Goal: Task Accomplishment & Management: Manage account settings

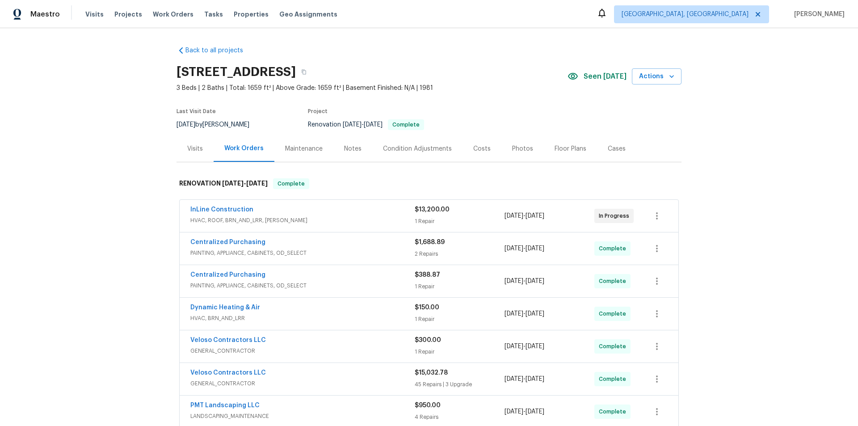
click at [121, 184] on div "Back to all projects [STREET_ADDRESS] 3 Beds | 2 Baths | Total: 1659 ft² | Abov…" at bounding box center [429, 227] width 858 height 398
click at [112, 171] on div "Back to all projects [STREET_ADDRESS] 3 Beds | 2 Baths | Total: 1659 ft² | Abov…" at bounding box center [429, 227] width 858 height 398
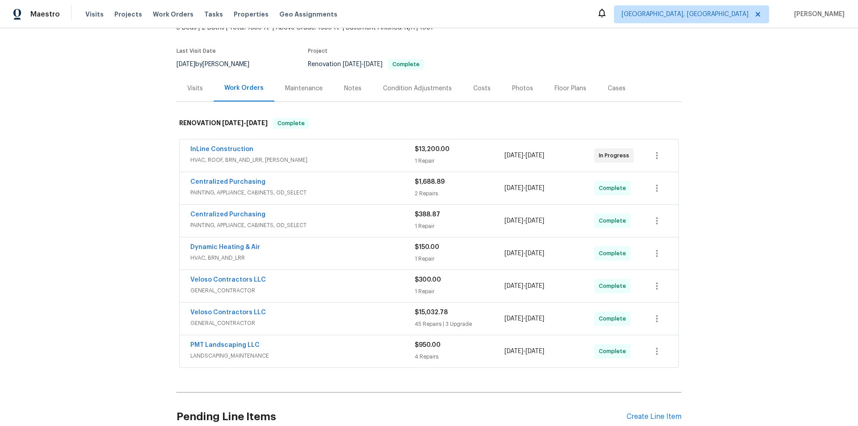
scroll to position [45, 0]
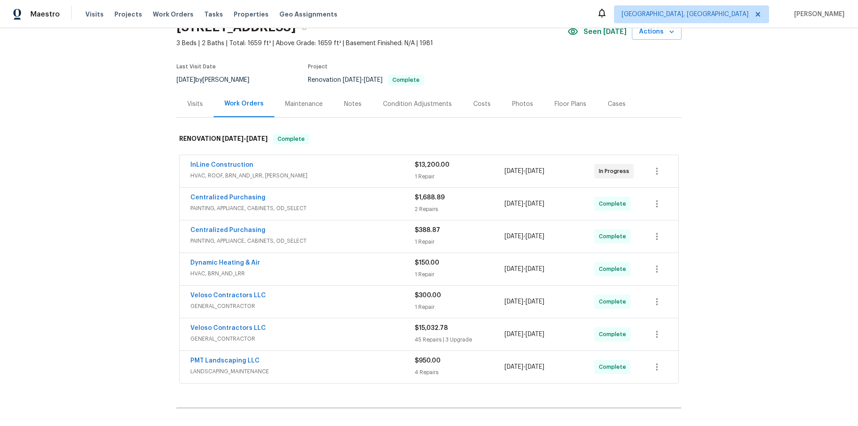
click at [106, 277] on div "Back to all projects [STREET_ADDRESS] 3 Beds | 2 Baths | Total: 1659 ft² | Abov…" at bounding box center [429, 227] width 858 height 398
click at [105, 191] on div "Back to all projects 412 Bridle Path, Casselberry, FL 32707 3 Beds | 2 Baths | …" at bounding box center [429, 227] width 858 height 398
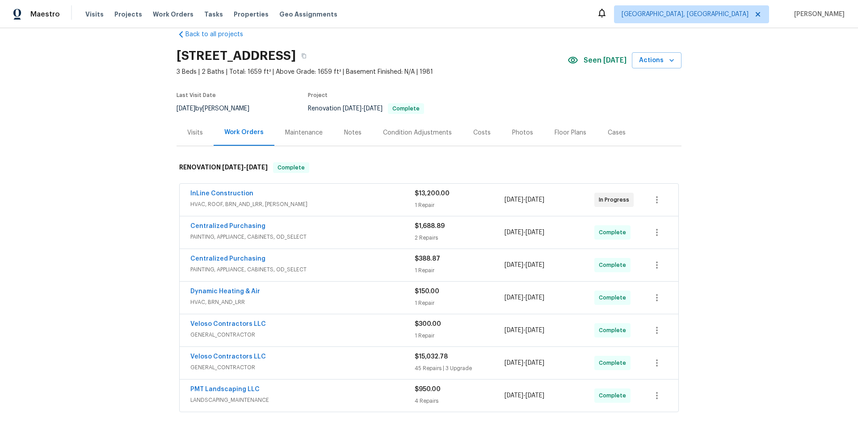
scroll to position [0, 0]
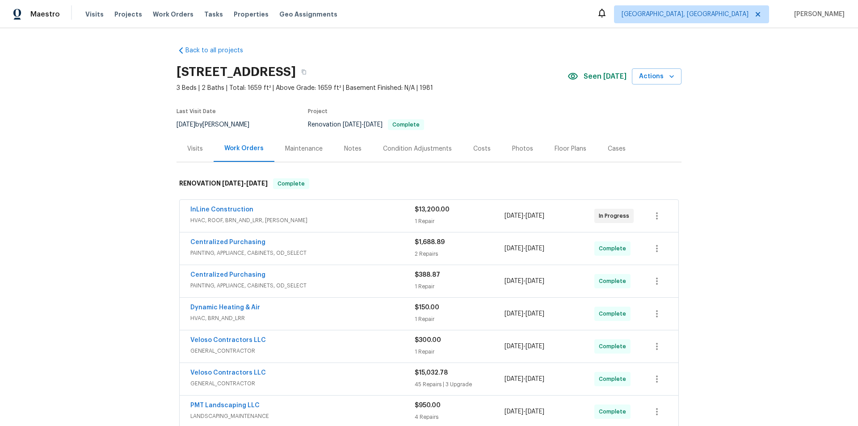
click at [115, 170] on div "Back to all projects 412 Bridle Path, Casselberry, FL 32707 3 Beds | 2 Baths | …" at bounding box center [429, 227] width 858 height 398
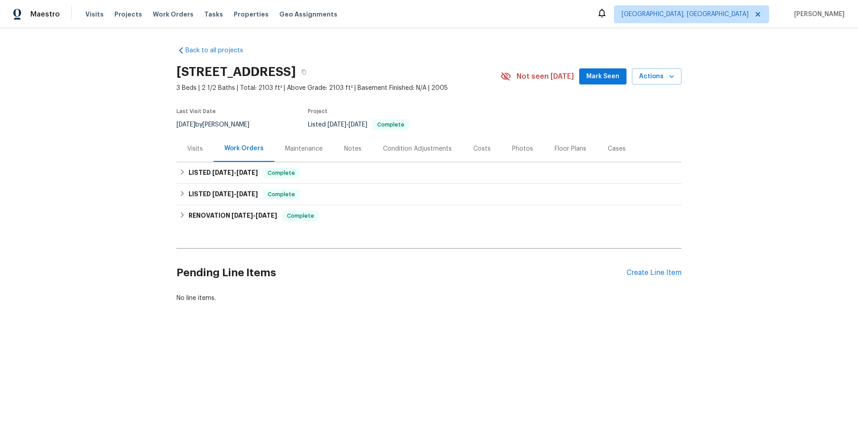
click at [186, 160] on div "Visits" at bounding box center [195, 148] width 37 height 26
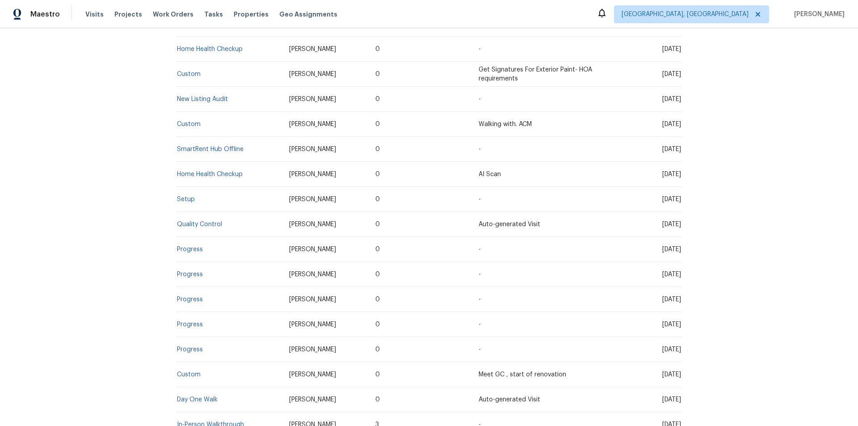
scroll to position [268, 0]
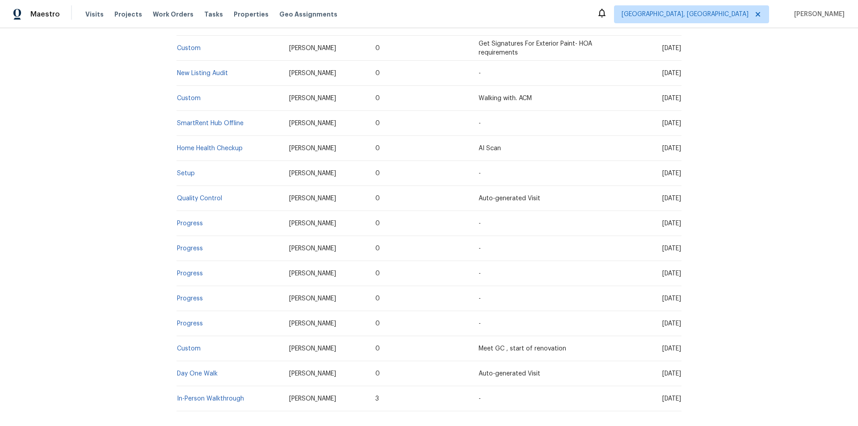
drag, startPoint x: 186, startPoint y: 177, endPoint x: 166, endPoint y: 174, distance: 20.9
click at [149, 169] on div "Back to all projects 8062 Holland Park St, Chino, CA 91708 3 Beds | 2 1/2 Baths…" at bounding box center [429, 227] width 858 height 398
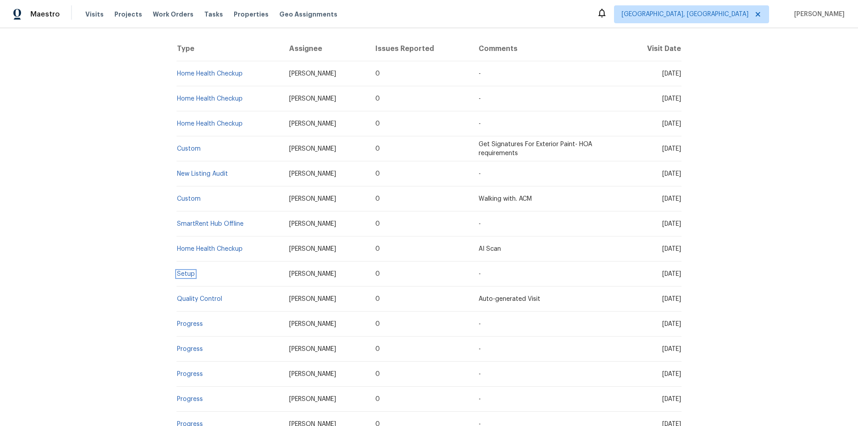
scroll to position [0, 0]
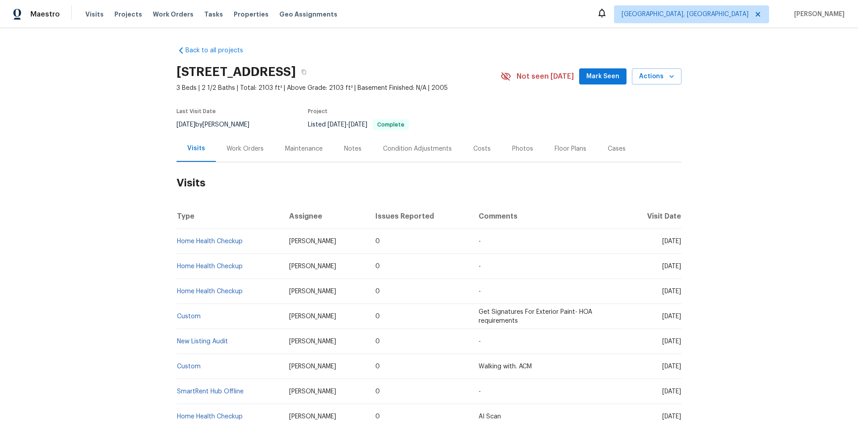
click at [237, 149] on div "Work Orders" at bounding box center [245, 148] width 37 height 9
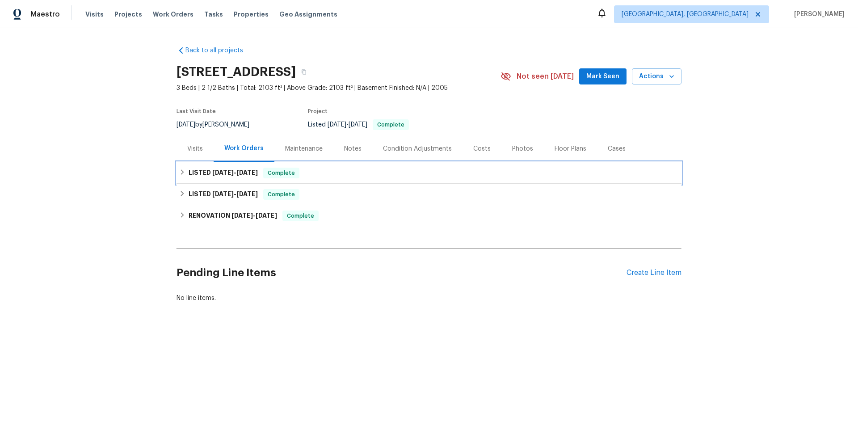
click at [212, 174] on span "9/10/25" at bounding box center [222, 172] width 21 height 6
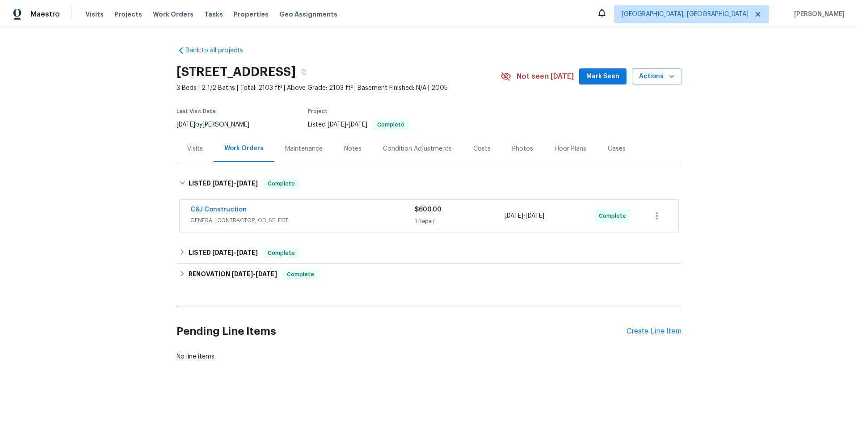
drag, startPoint x: 202, startPoint y: 228, endPoint x: 202, endPoint y: 243, distance: 14.8
click at [202, 231] on div "C&J Construction GENERAL_CONTRACTOR, OD_SELECT $600.00 1 Repair 9/13/2025 - 9/1…" at bounding box center [429, 216] width 505 height 37
drag, startPoint x: 201, startPoint y: 246, endPoint x: 250, endPoint y: 238, distance: 50.3
click at [200, 248] on h6 "LISTED 8/26/25 - 8/27/25" at bounding box center [223, 253] width 69 height 11
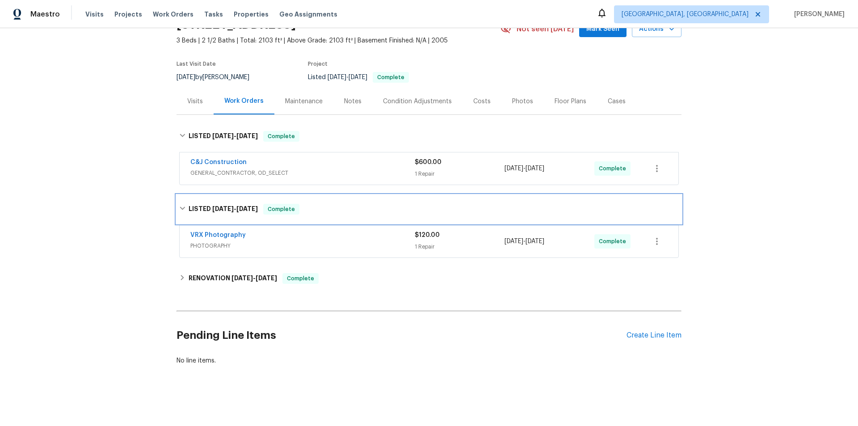
scroll to position [54, 0]
click at [236, 268] on div "RENOVATION 8/11/25 - 8/20/25 Complete" at bounding box center [429, 278] width 505 height 21
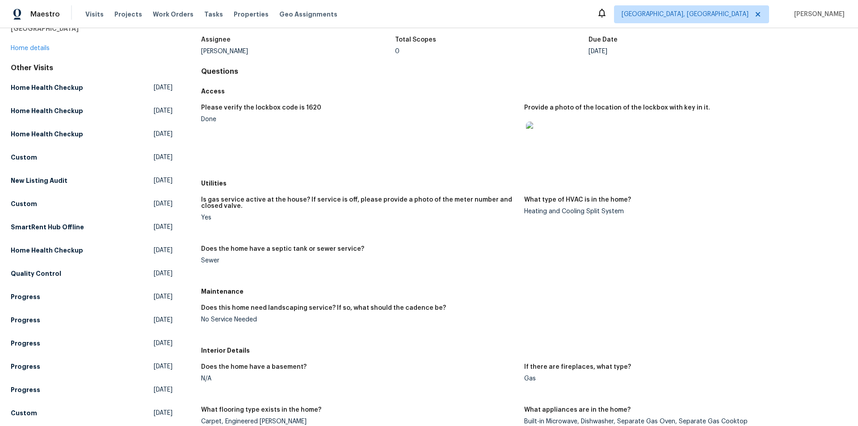
scroll to position [134, 0]
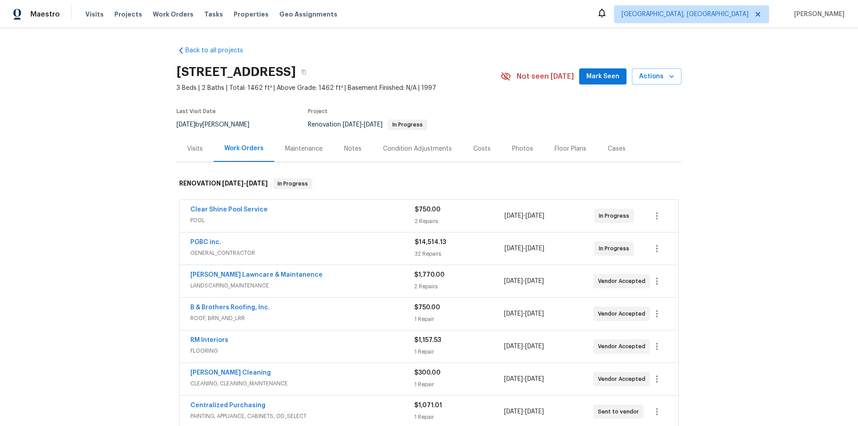
click at [95, 229] on div "Back to all projects 8977 Carlisle Ave, Sacramento, CA 95829 3 Beds | 2 Baths |…" at bounding box center [429, 227] width 858 height 398
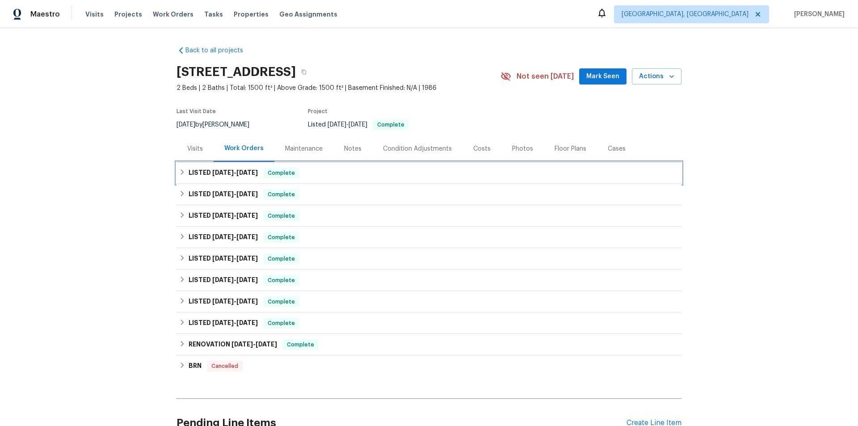
drag, startPoint x: 216, startPoint y: 180, endPoint x: 215, endPoint y: 206, distance: 26.8
click at [216, 179] on div "LISTED 9/18/25 - 9/19/25 Complete" at bounding box center [429, 172] width 505 height 21
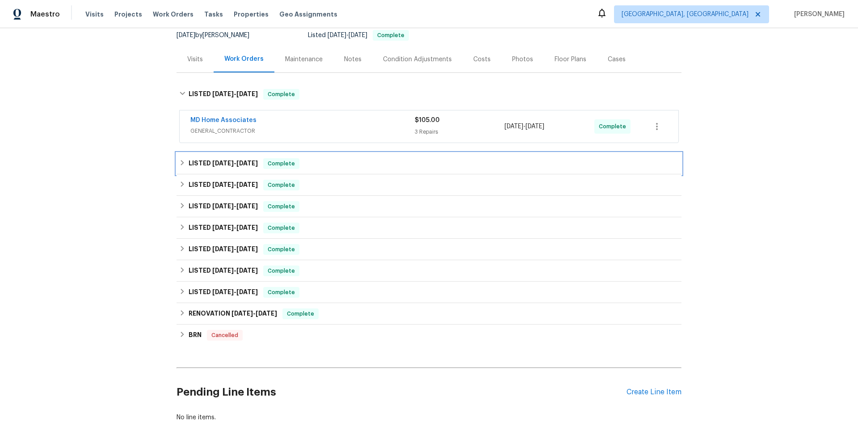
drag, startPoint x: 215, startPoint y: 168, endPoint x: 198, endPoint y: 212, distance: 47.2
click at [215, 168] on h6 "LISTED 8/27/25 - 9/4/25" at bounding box center [223, 163] width 69 height 11
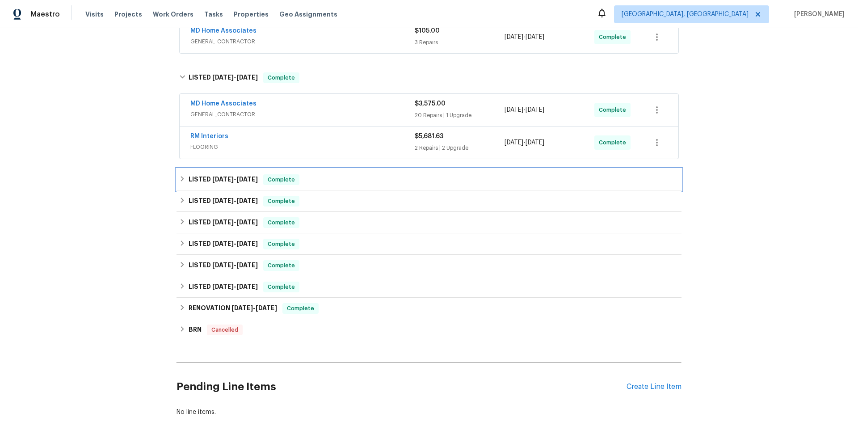
click at [199, 187] on div "LISTED 4/1/25 - 6/10/25 Complete" at bounding box center [429, 179] width 505 height 21
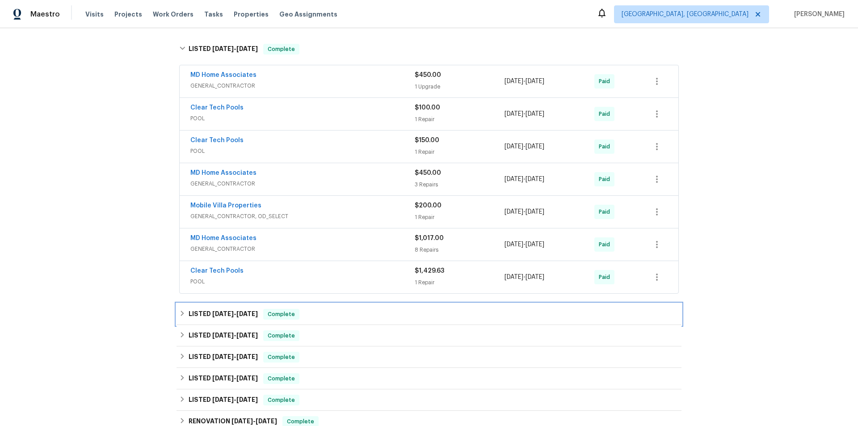
drag, startPoint x: 188, startPoint y: 318, endPoint x: 158, endPoint y: 253, distance: 71.2
click at [189, 317] on h6 "LISTED 1/29/25 - 2/7/25" at bounding box center [223, 314] width 69 height 11
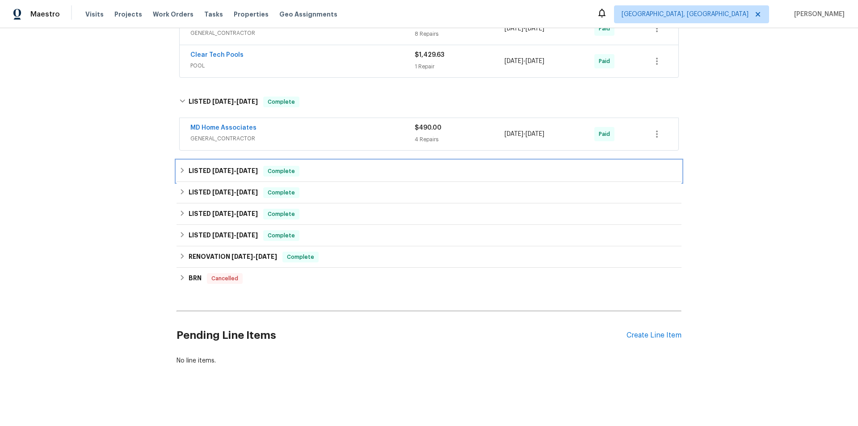
click at [191, 173] on div "LISTED 9/5/24 - 11/22/24 Complete" at bounding box center [429, 170] width 505 height 21
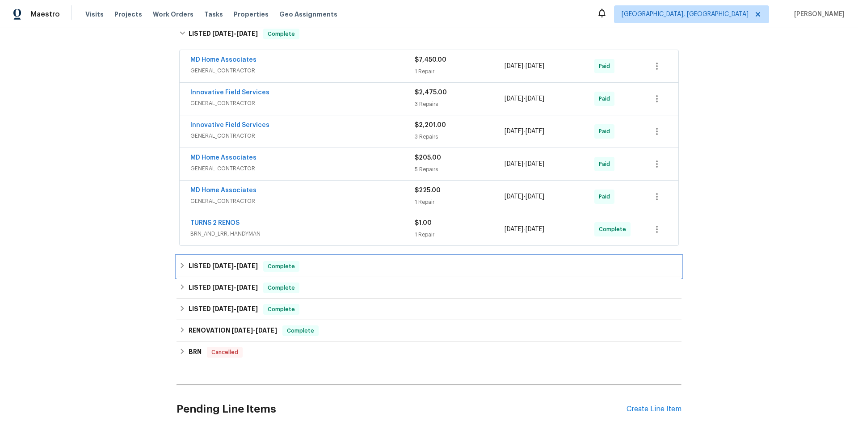
drag, startPoint x: 185, startPoint y: 265, endPoint x: 160, endPoint y: 240, distance: 35.7
click at [186, 264] on div "LISTED 8/7/24 - 8/12/24 Complete" at bounding box center [429, 266] width 500 height 11
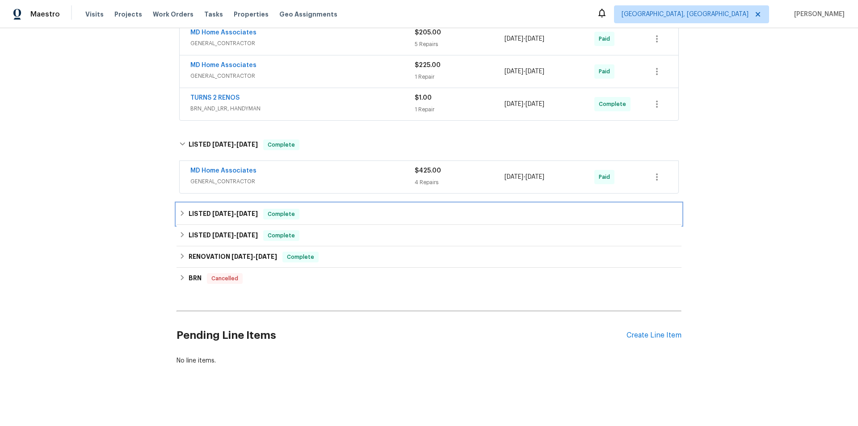
click at [183, 203] on div "LISTED 6/11/24 - 6/12/24 Complete" at bounding box center [429, 213] width 505 height 21
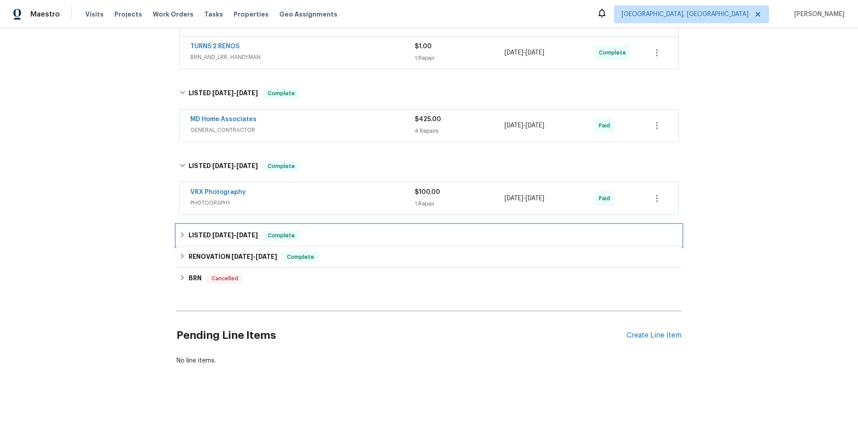
click at [181, 240] on div "LISTED 5/7/24 - 5/15/24 Complete" at bounding box center [429, 235] width 505 height 21
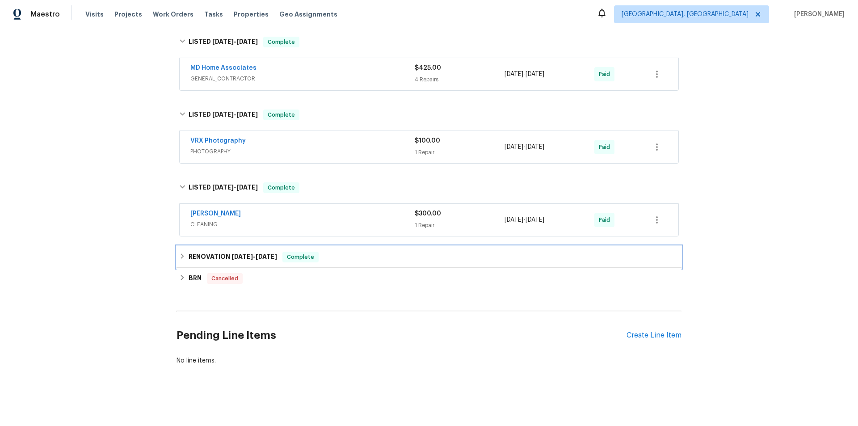
click at [190, 252] on h6 "RENOVATION 3/18/24 - 6/7/24" at bounding box center [233, 257] width 88 height 11
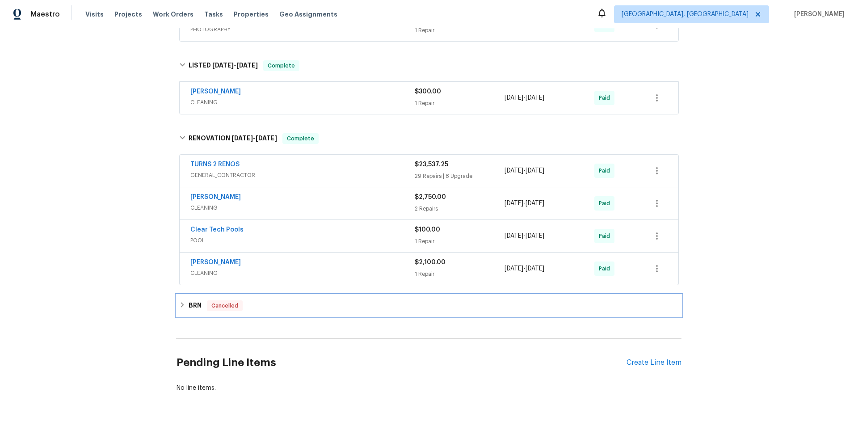
click at [181, 300] on div "BRN Cancelled" at bounding box center [429, 305] width 505 height 21
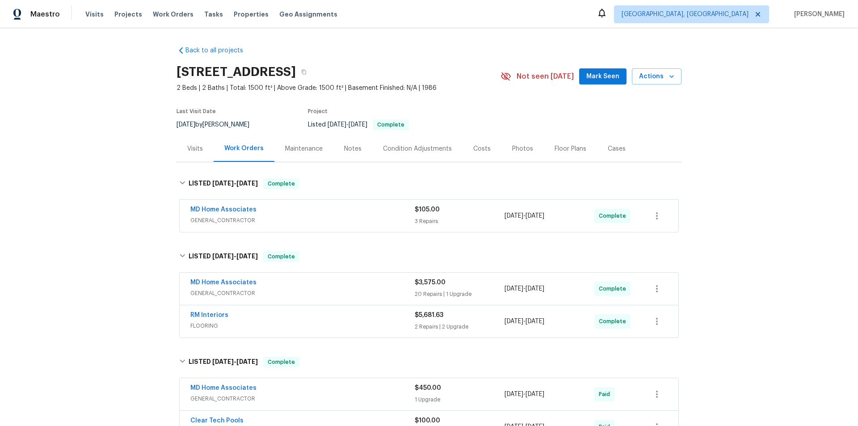
click at [102, 201] on div "Back to all projects 9308 San Bernandino Ave, Englewood, FL 34224 2 Beds | 2 Ba…" at bounding box center [429, 227] width 858 height 398
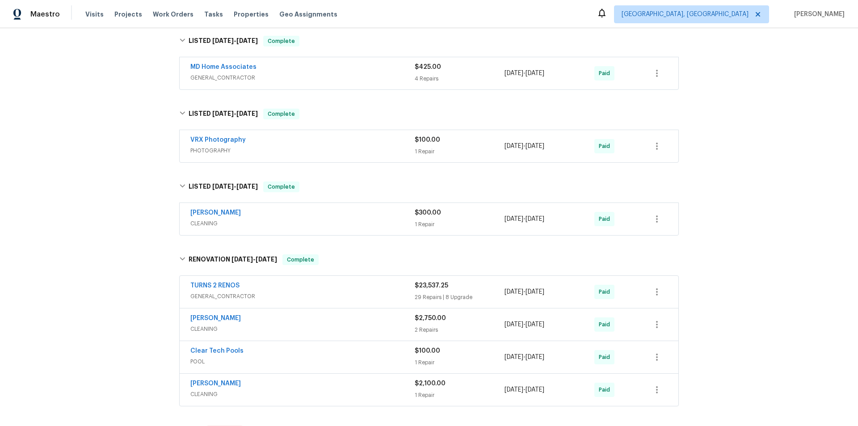
click at [74, 164] on div "Back to all projects 9308 San Bernandino Ave, Englewood, FL 34224 2 Beds | 2 Ba…" at bounding box center [429, 227] width 858 height 398
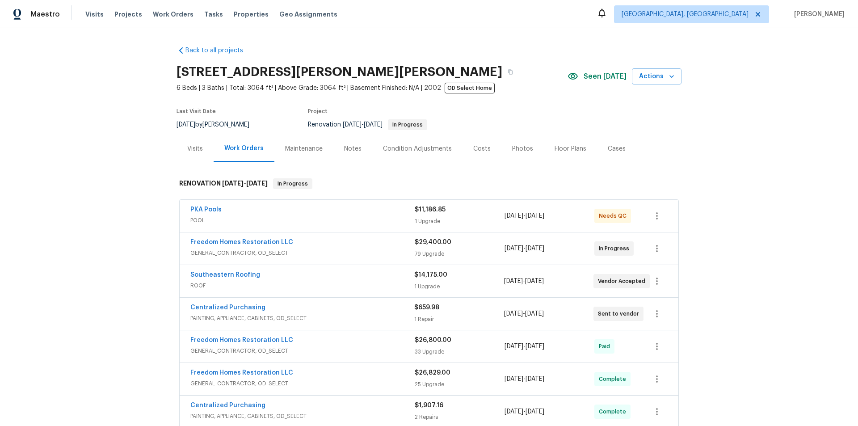
click at [130, 220] on div "Back to all projects 19331 Sandy Springs Cir, Lutz, FL 33558 6 Beds | 3 Baths |…" at bounding box center [429, 227] width 858 height 398
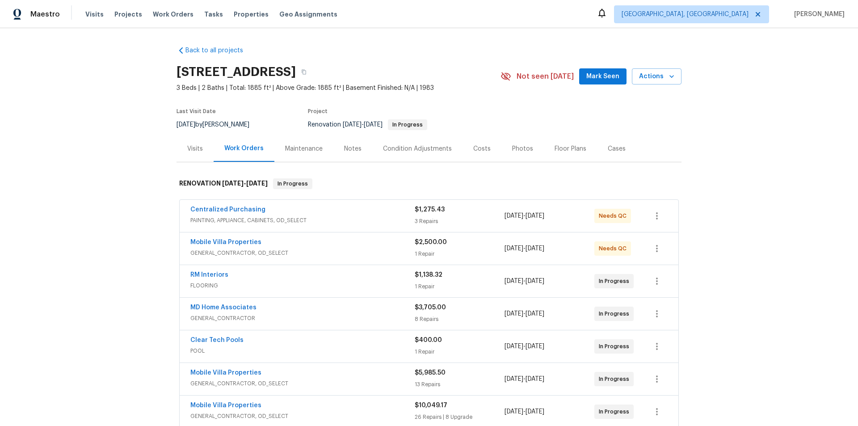
click at [111, 251] on div "Back to all projects [STREET_ADDRESS] 3 Beds | 2 Baths | Total: 1885 ft² | Abov…" at bounding box center [429, 227] width 858 height 398
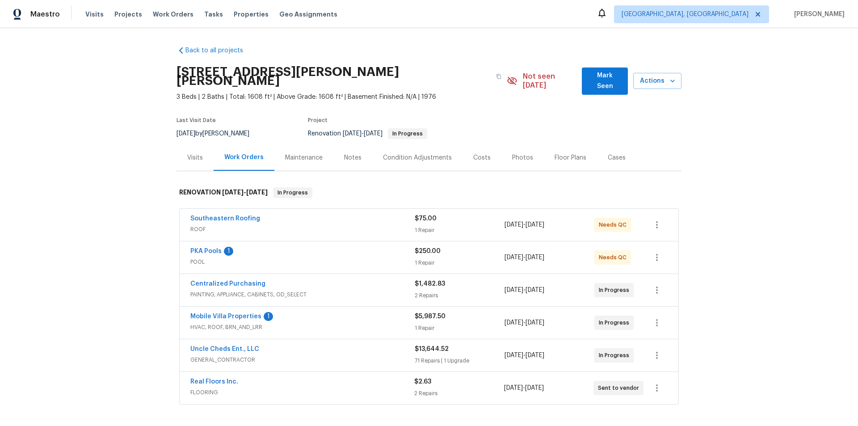
click at [127, 203] on div "Back to all projects [STREET_ADDRESS][PERSON_NAME] 3 Beds | 2 Baths | Total: 16…" at bounding box center [429, 227] width 858 height 398
